Goal: Browse casually

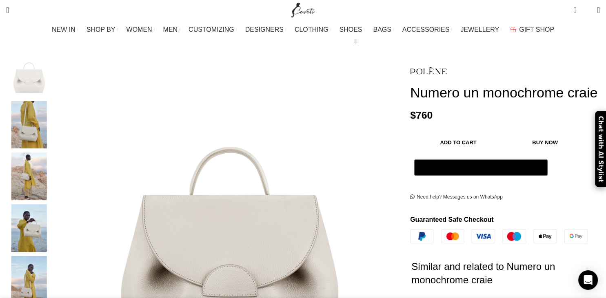
scroll to position [129, 0]
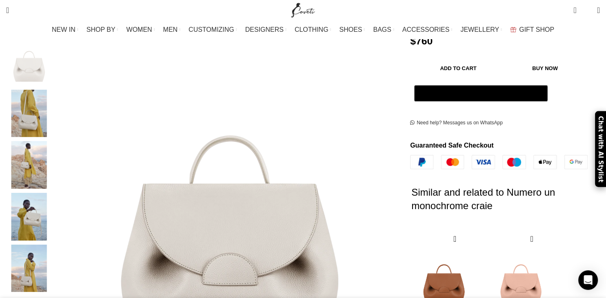
scroll to position [0, 0]
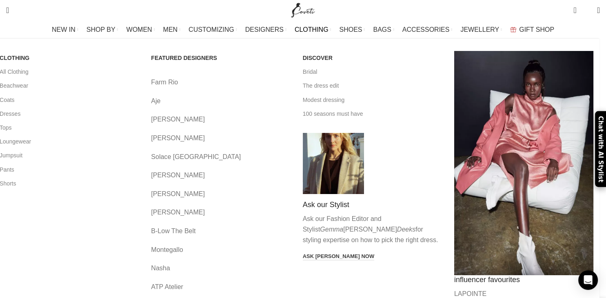
click at [197, 80] on link "Farm Rio" at bounding box center [220, 82] width 139 height 11
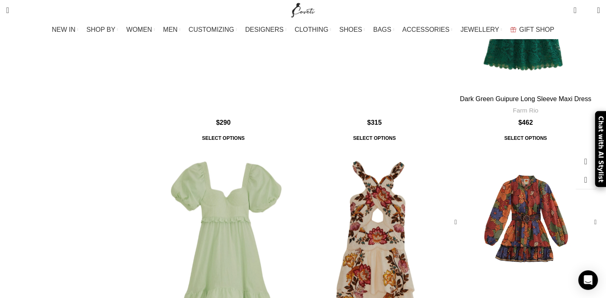
scroll to position [1209, 0]
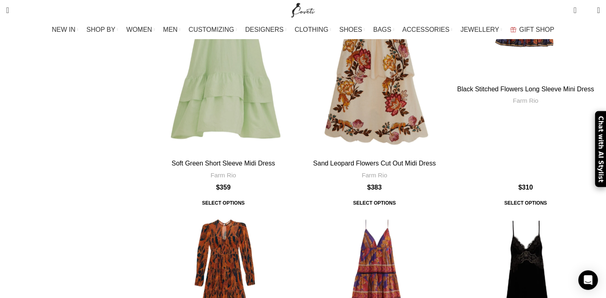
click at [139, 186] on div "Show sidebar Product categories Custom Products 822 Men Men Accessories Cases M…" at bounding box center [302, 36] width 593 height 2254
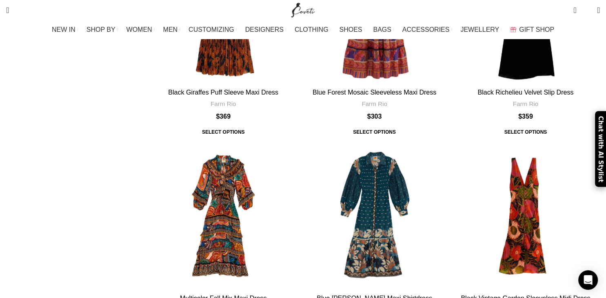
scroll to position [1313, 0]
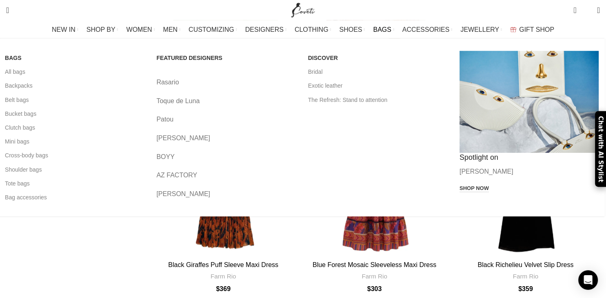
click at [188, 80] on link "Rasario" at bounding box center [225, 82] width 139 height 11
